Goal: Find specific page/section: Find specific page/section

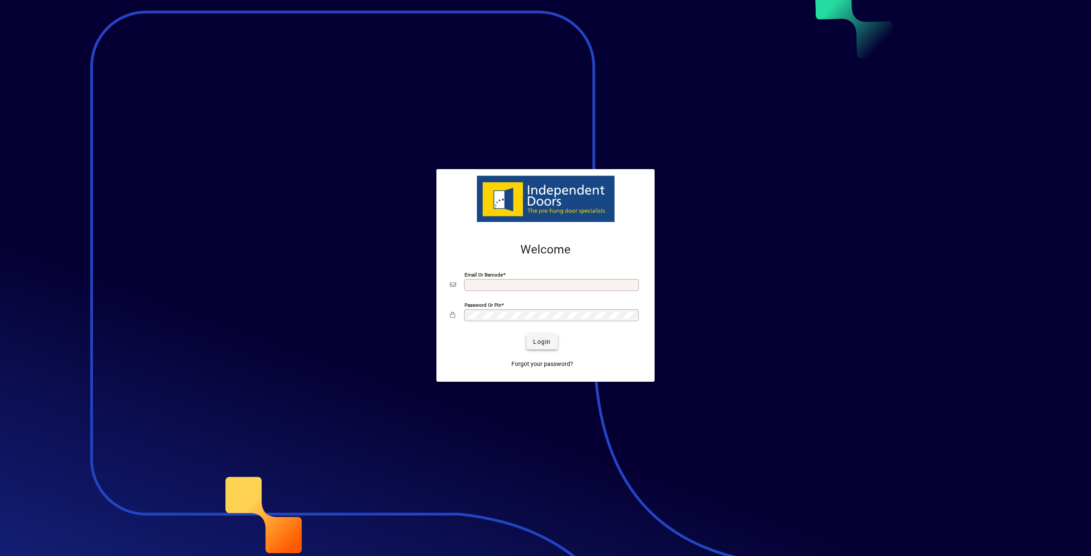
type input "**********"
click at [542, 343] on span "Login" at bounding box center [541, 341] width 17 height 9
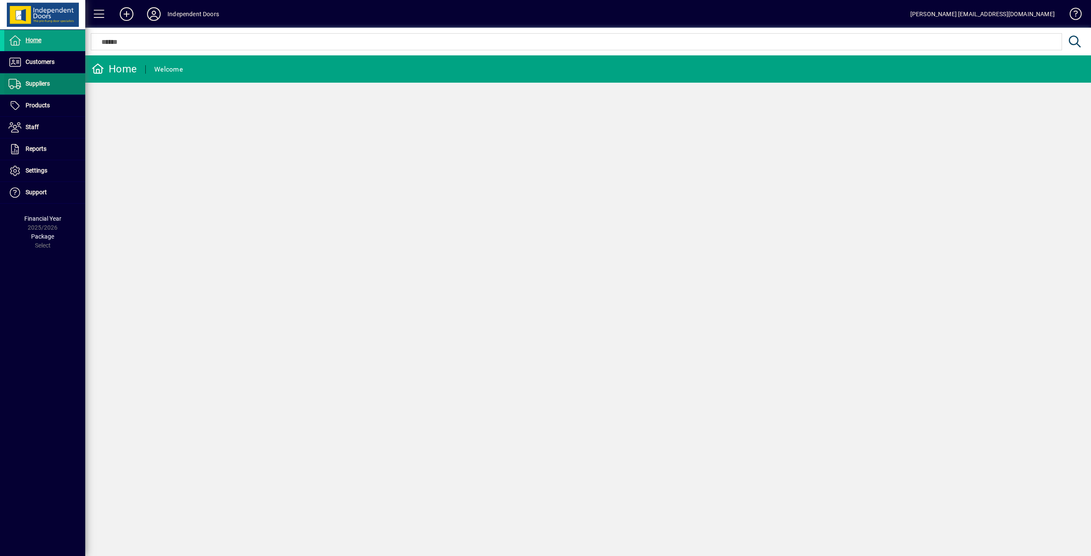
click at [29, 82] on span "Suppliers" at bounding box center [38, 83] width 24 height 7
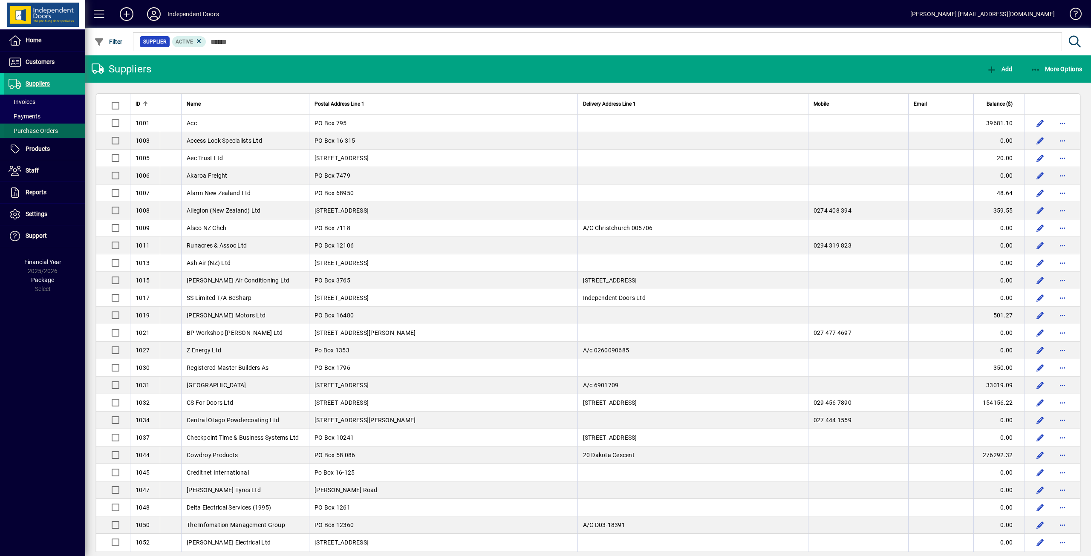
click at [39, 128] on span "Purchase Orders" at bounding box center [33, 130] width 49 height 7
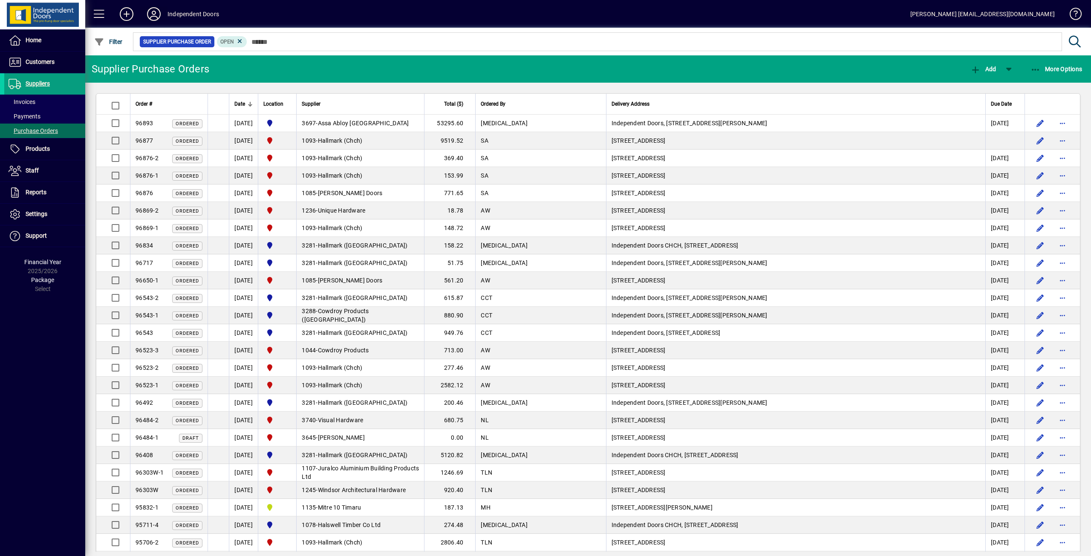
click at [151, 13] on icon at bounding box center [153, 14] width 17 height 14
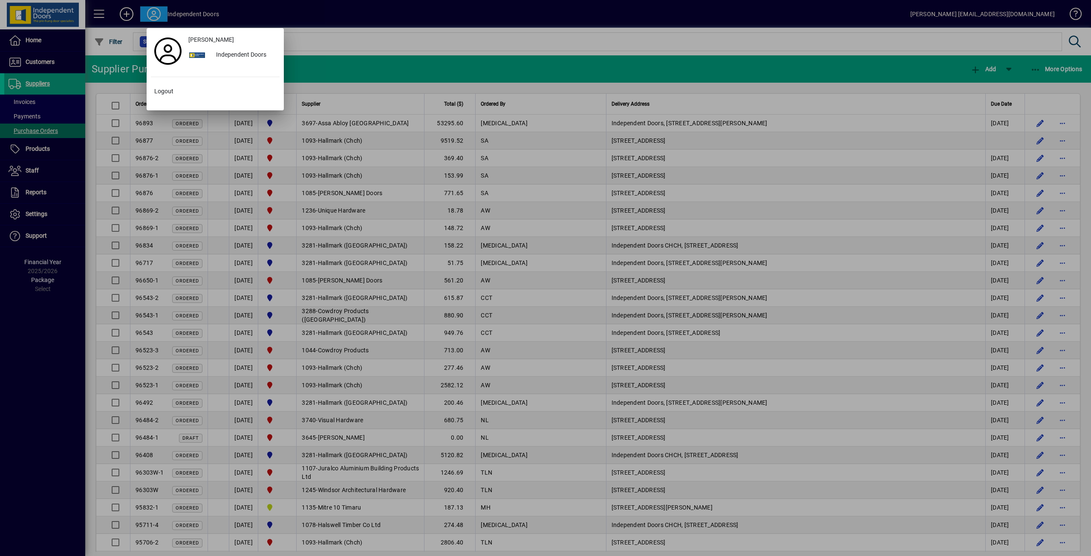
click at [409, 6] on div at bounding box center [545, 278] width 1091 height 556
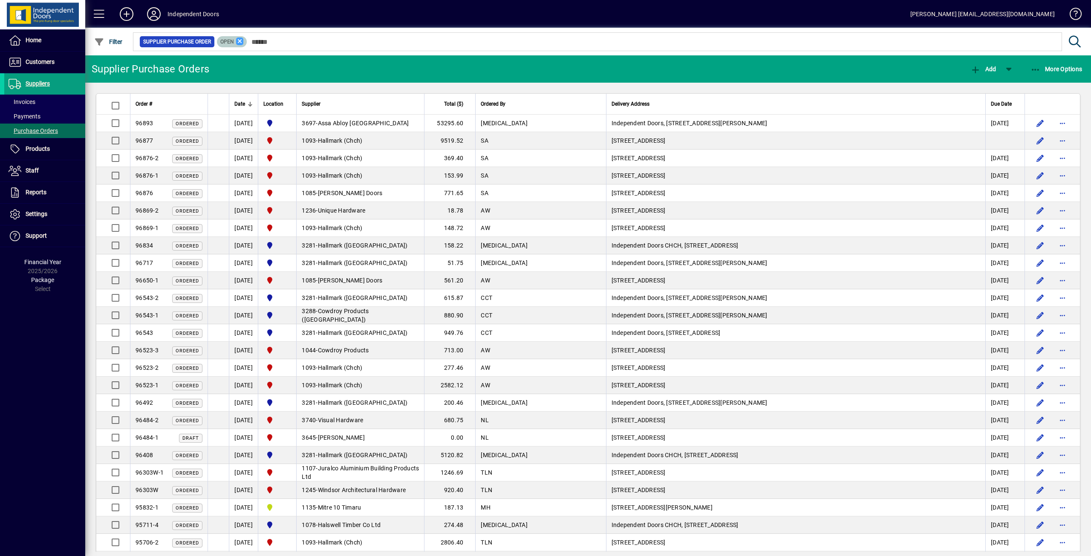
click at [238, 44] on icon at bounding box center [240, 41] width 8 height 8
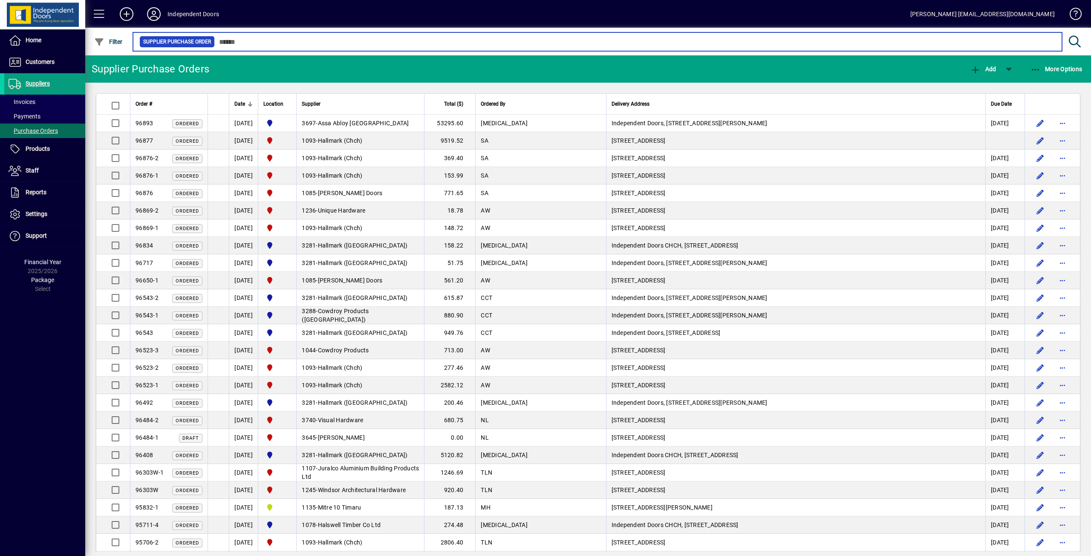
click at [256, 38] on input "text" at bounding box center [635, 42] width 840 height 12
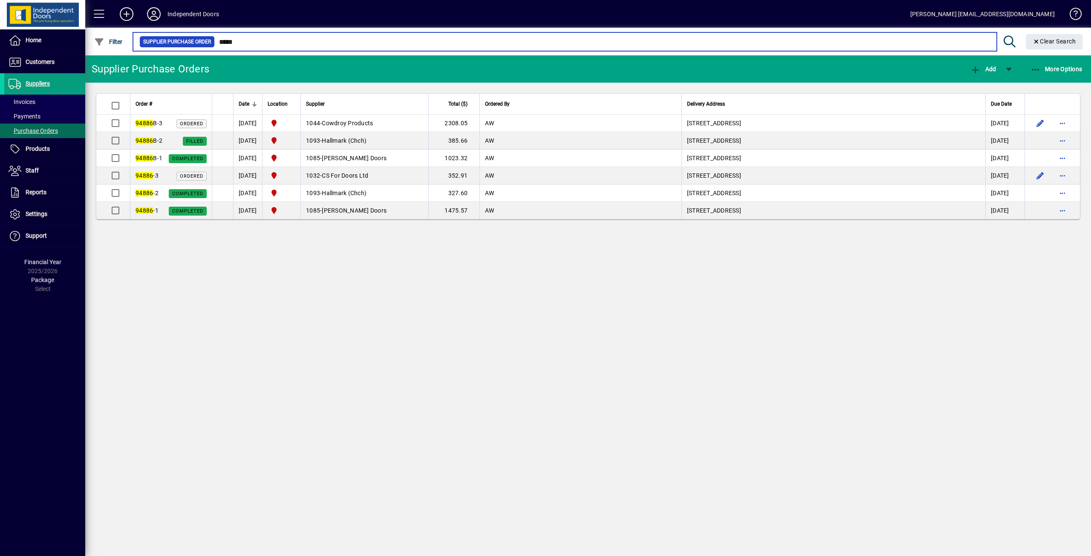
type input "*****"
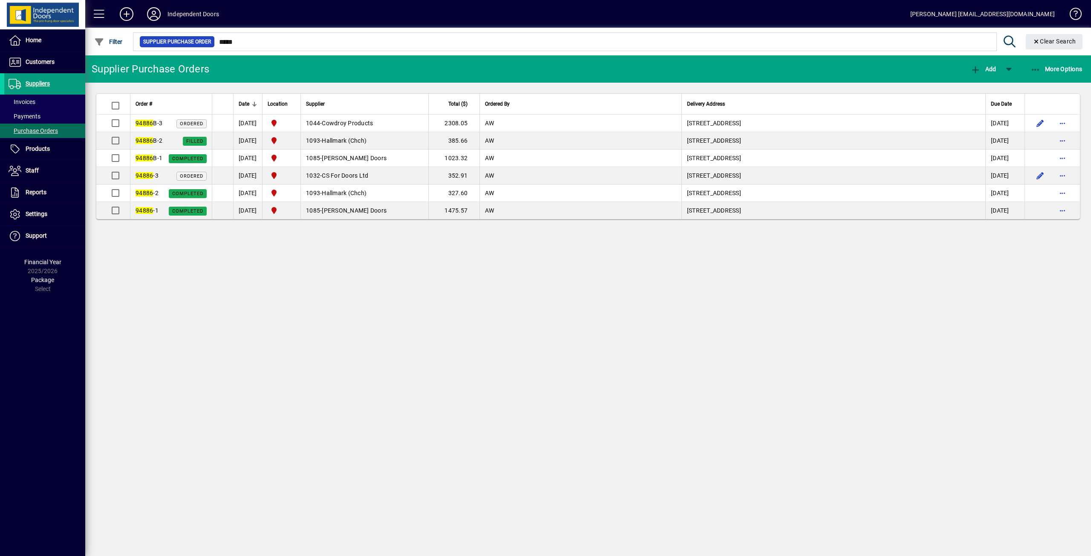
click at [150, 14] on icon at bounding box center [153, 14] width 17 height 14
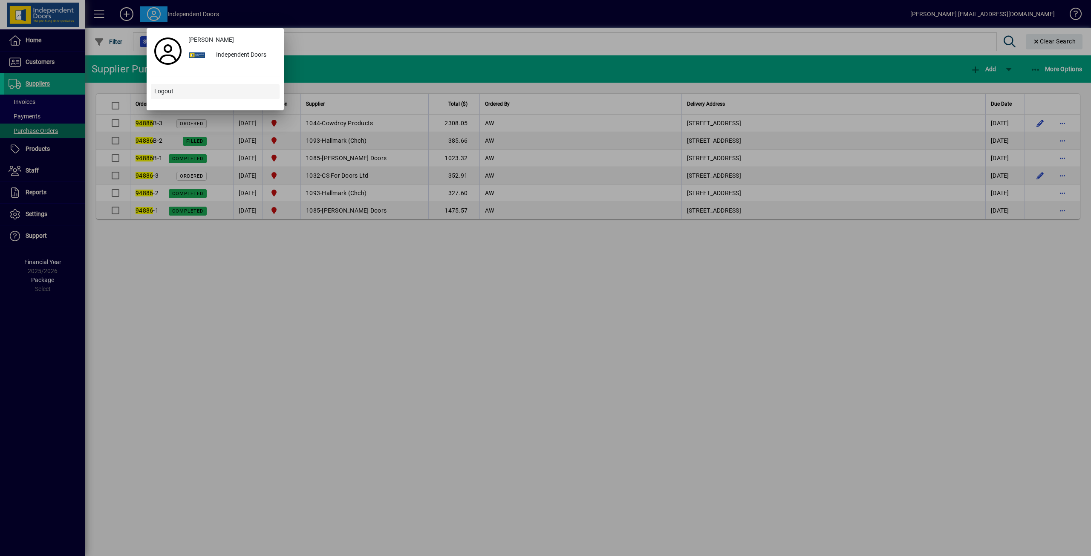
click at [167, 90] on span "Logout" at bounding box center [163, 91] width 19 height 9
